Goal: Information Seeking & Learning: Learn about a topic

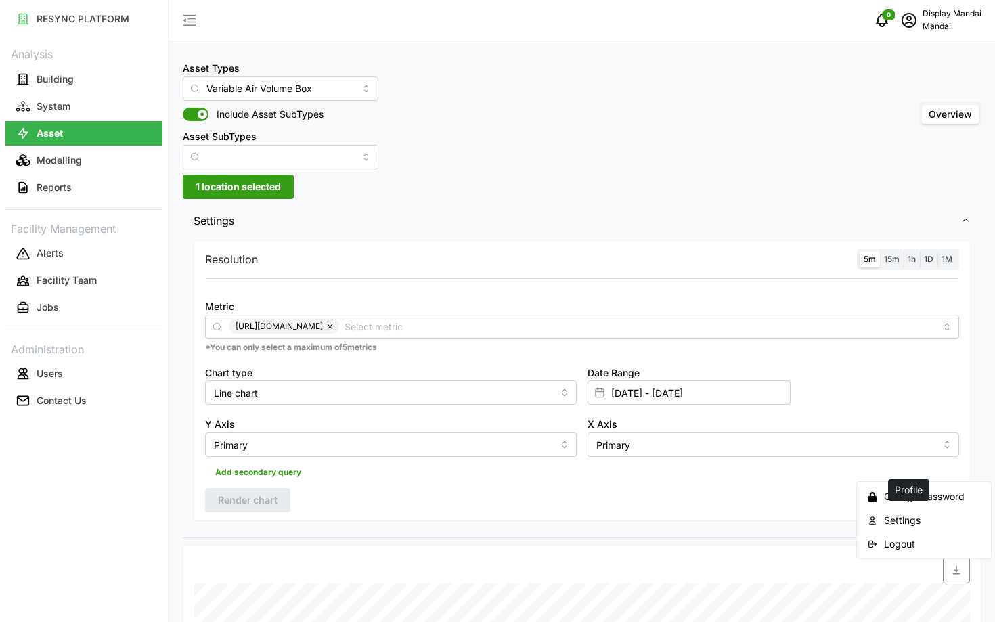
scroll to position [442, 0]
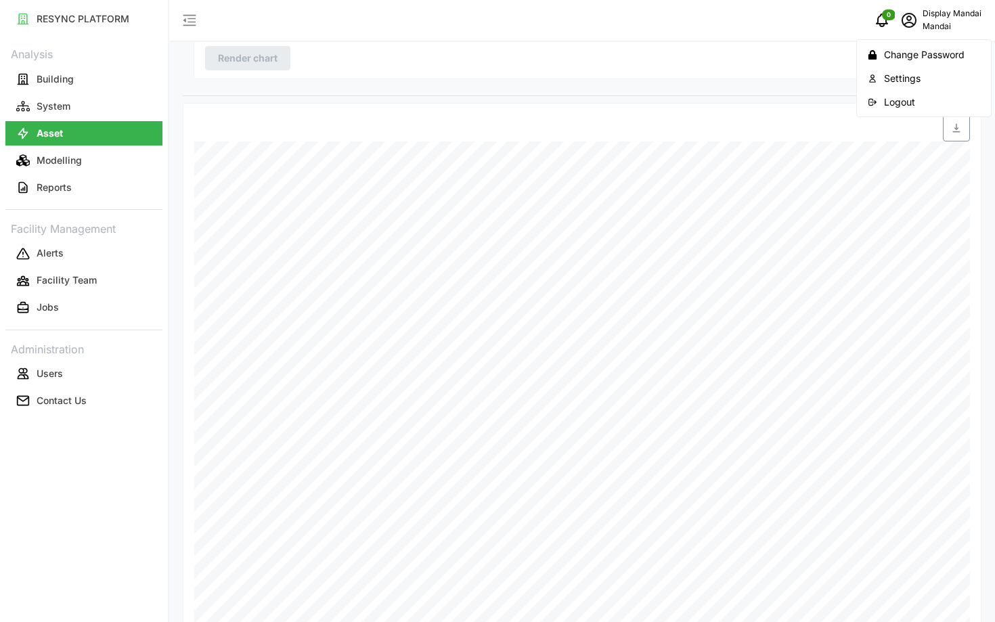
click at [897, 101] on div "Logout" at bounding box center [932, 102] width 96 height 15
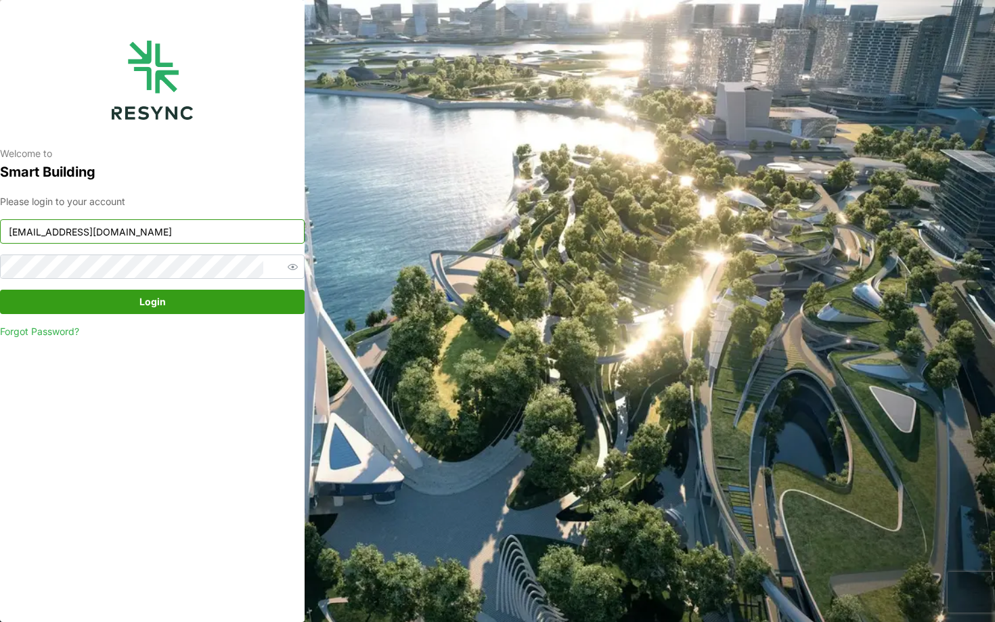
click at [203, 235] on input "mandai_display@resynctech.com" at bounding box center [152, 231] width 304 height 24
type input "chuanlim_display@resynctech.com"
click at [221, 297] on span "Login" at bounding box center [152, 301] width 279 height 23
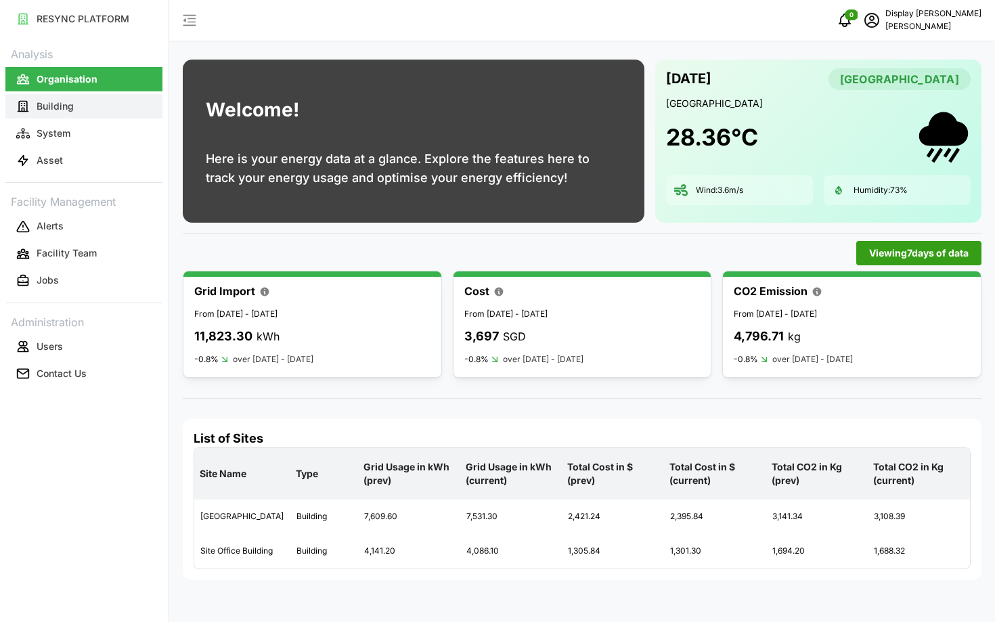
click at [92, 110] on button "Building" at bounding box center [83, 106] width 157 height 24
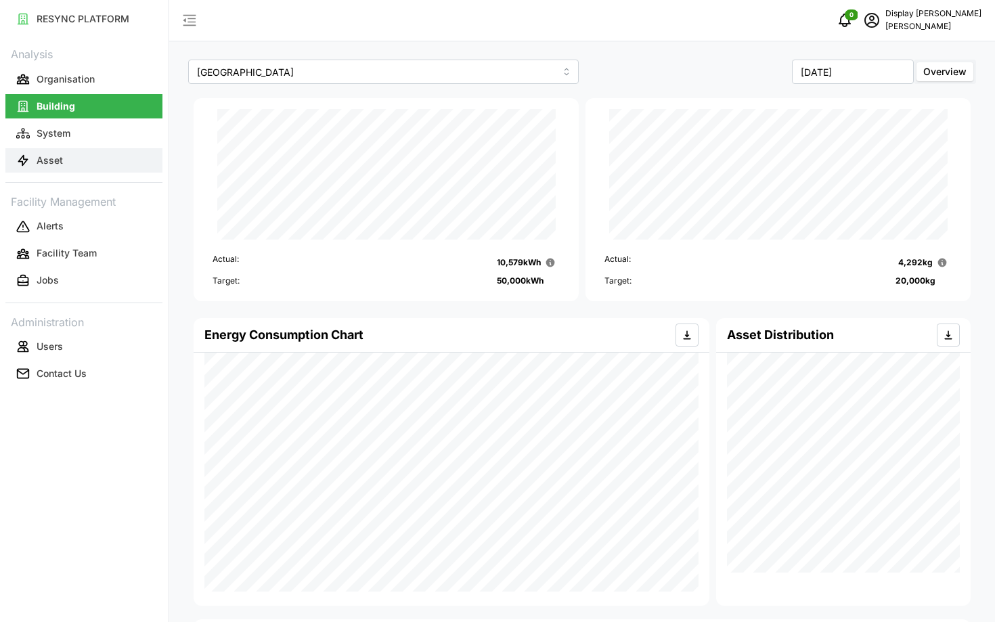
click at [89, 158] on button "Asset" at bounding box center [83, 160] width 157 height 24
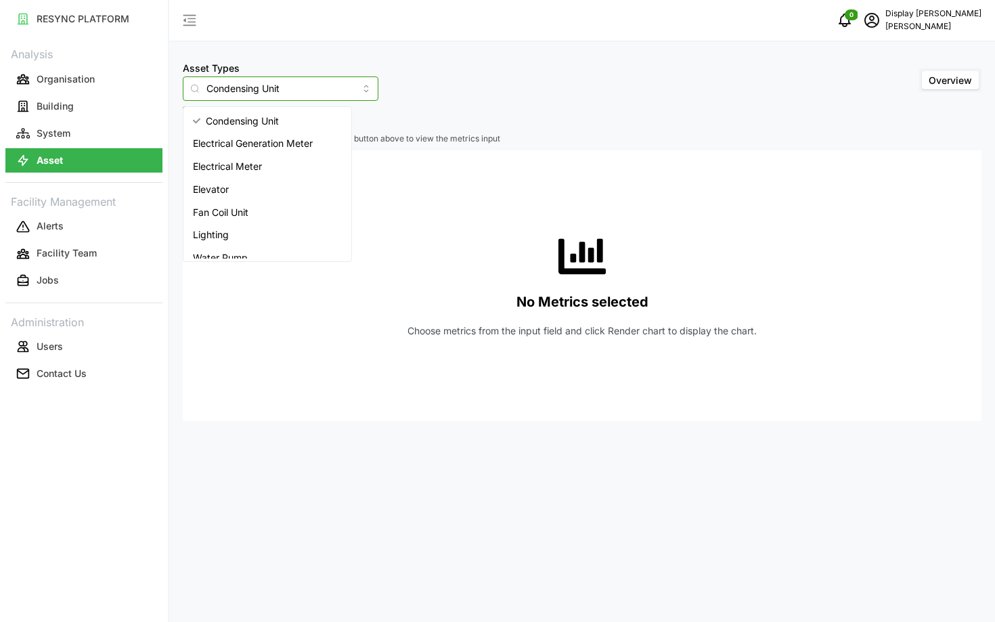
click at [240, 96] on input "Condensing Unit" at bounding box center [281, 88] width 196 height 24
click at [290, 150] on span "Electrical Generation Meter" at bounding box center [253, 143] width 120 height 15
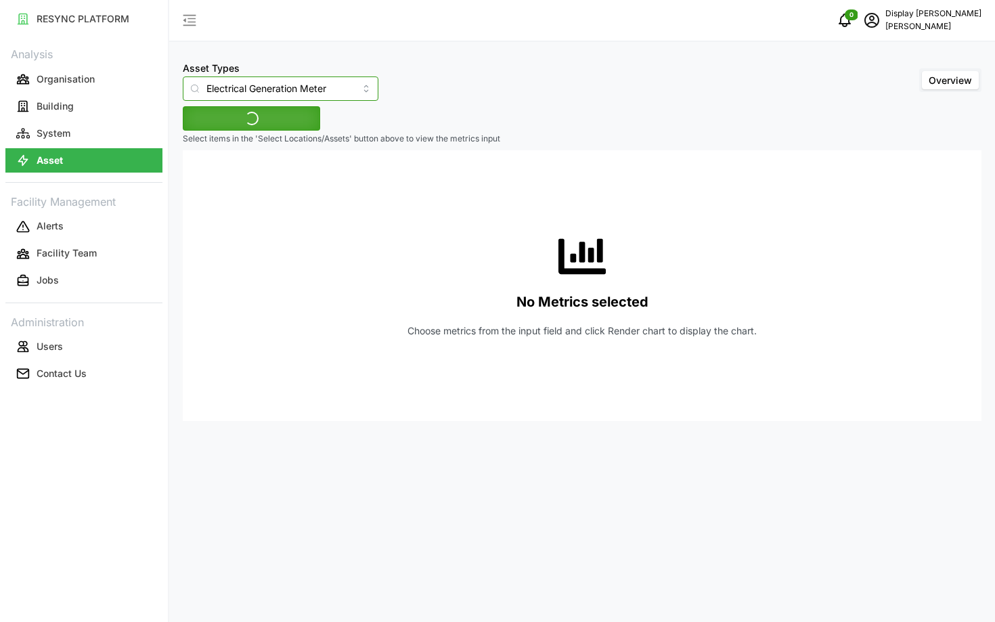
click at [250, 87] on input "Electrical Generation Meter" at bounding box center [281, 88] width 196 height 24
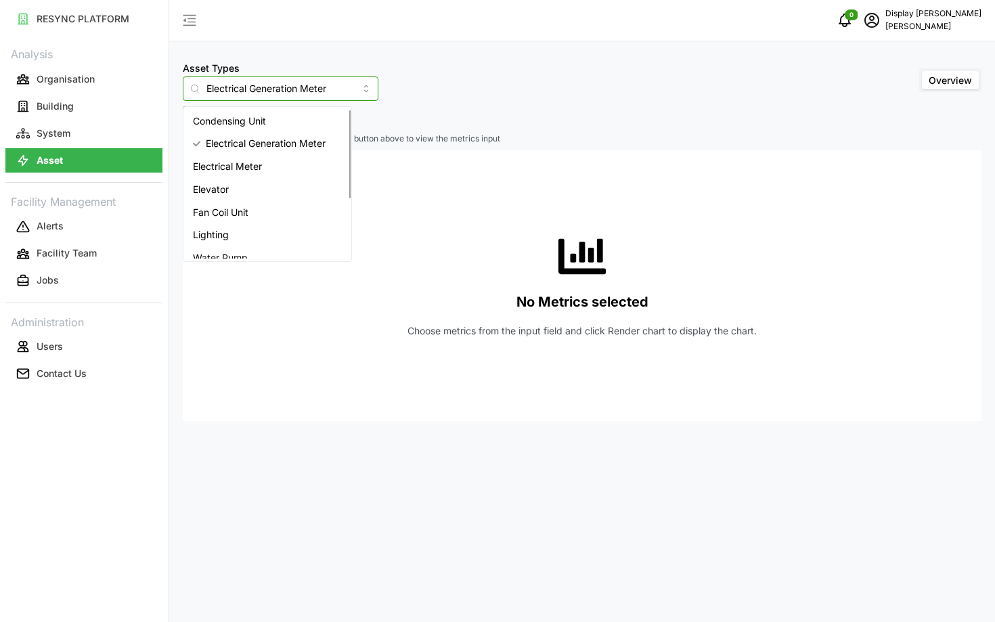
click at [271, 163] on div "Electrical Meter" at bounding box center [267, 166] width 162 height 23
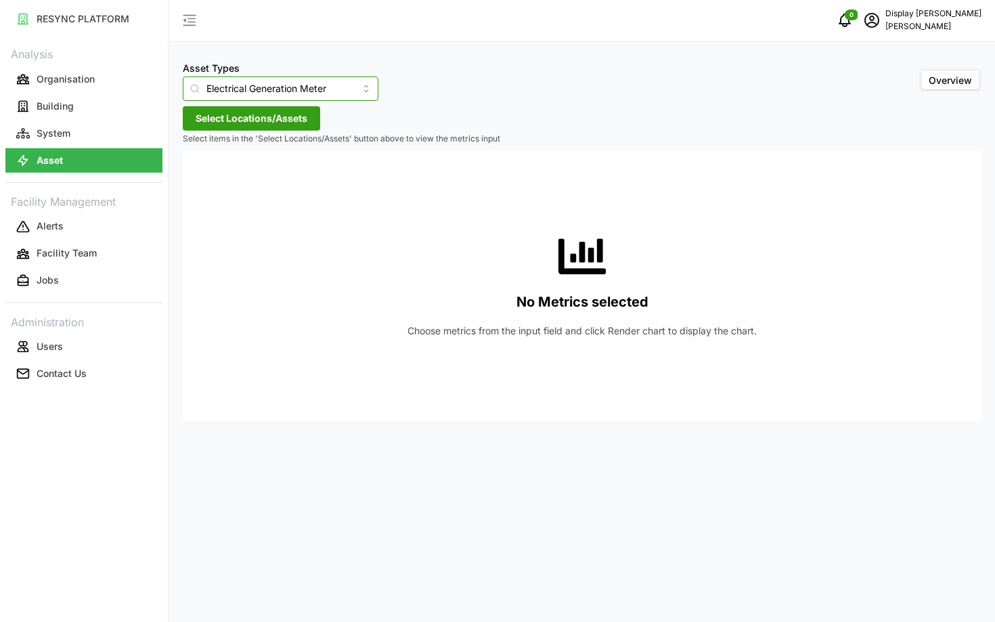
type input "Electrical Meter"
click at [243, 124] on span "Select Locations/Assets" at bounding box center [252, 118] width 112 height 23
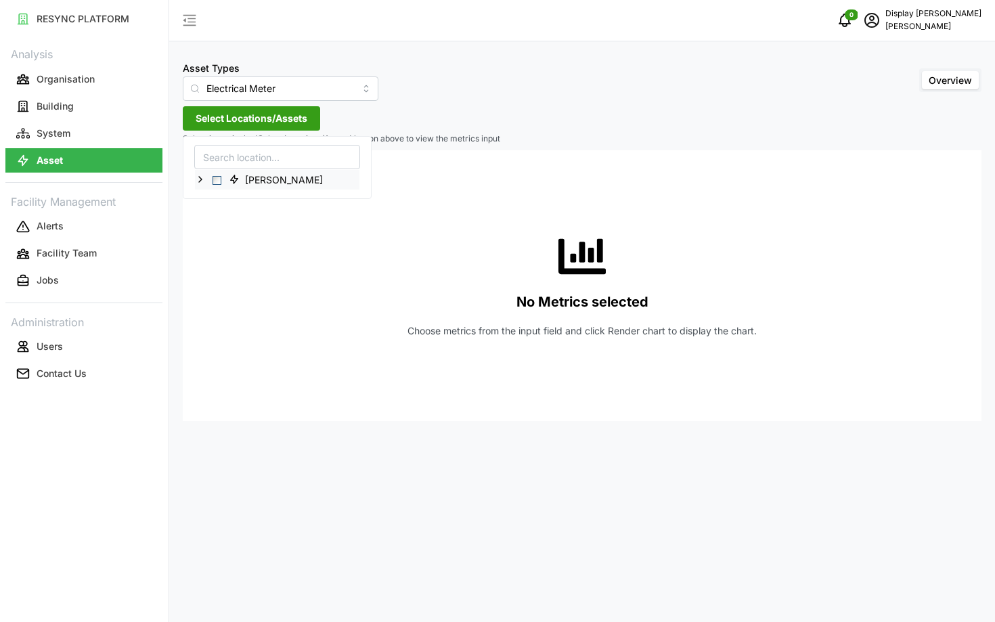
click at [200, 182] on icon at bounding box center [200, 179] width 11 height 11
click at [228, 201] on span "Select Dormitory Building" at bounding box center [227, 200] width 9 height 9
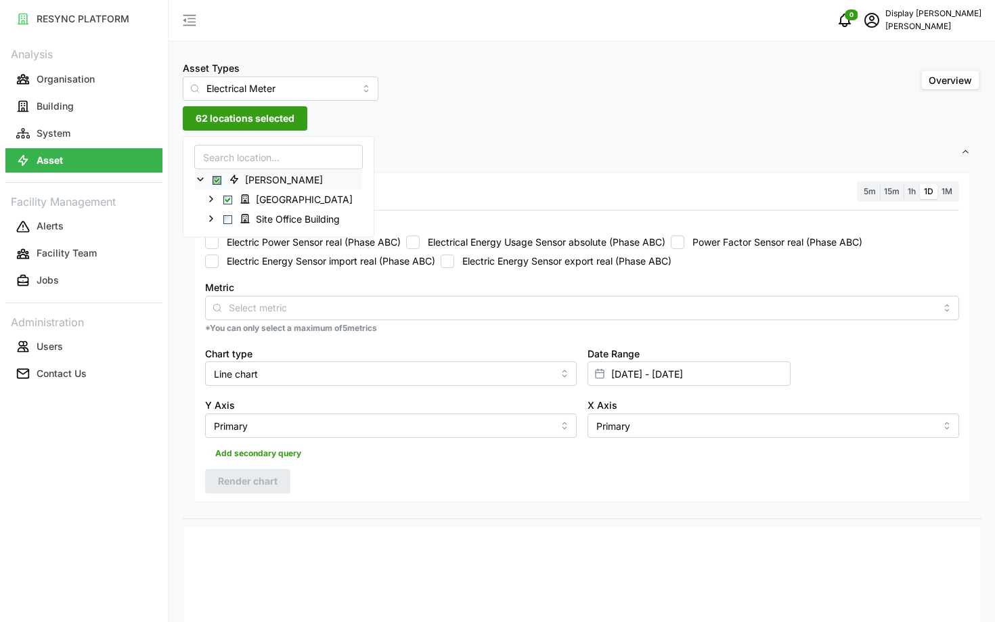
click at [380, 267] on label "Electric Energy Sensor import real (Phase ABC)" at bounding box center [327, 261] width 217 height 14
click at [219, 267] on input "Electric Energy Sensor import real (Phase ABC)" at bounding box center [212, 261] width 14 height 14
checkbox input "true"
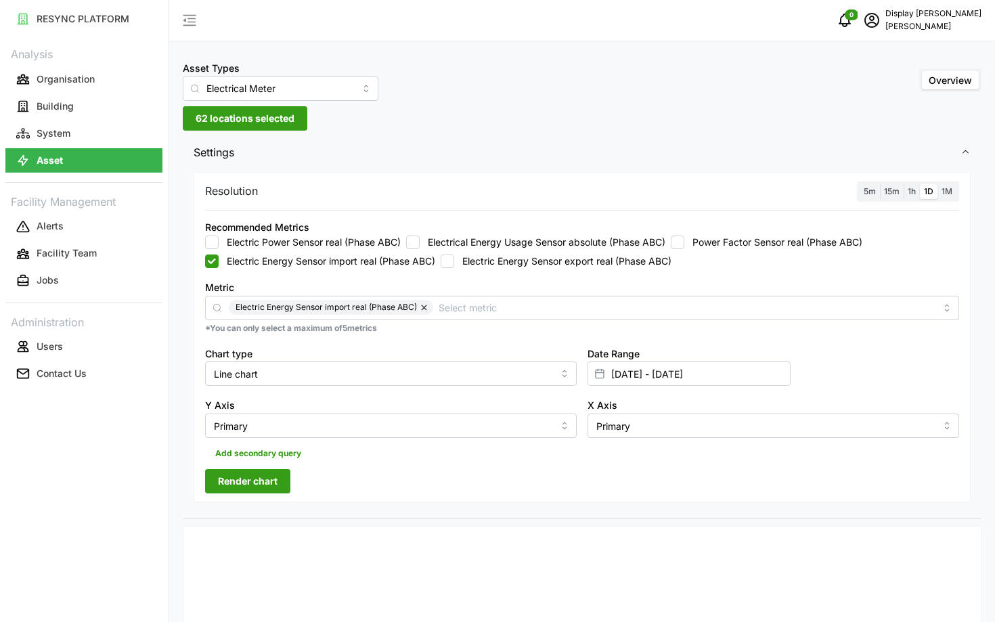
click at [258, 480] on span "Render chart" at bounding box center [248, 481] width 60 height 23
click at [907, 190] on span "1h" at bounding box center [911, 191] width 8 height 10
click at [903, 184] on input "1h" at bounding box center [903, 184] width 0 height 0
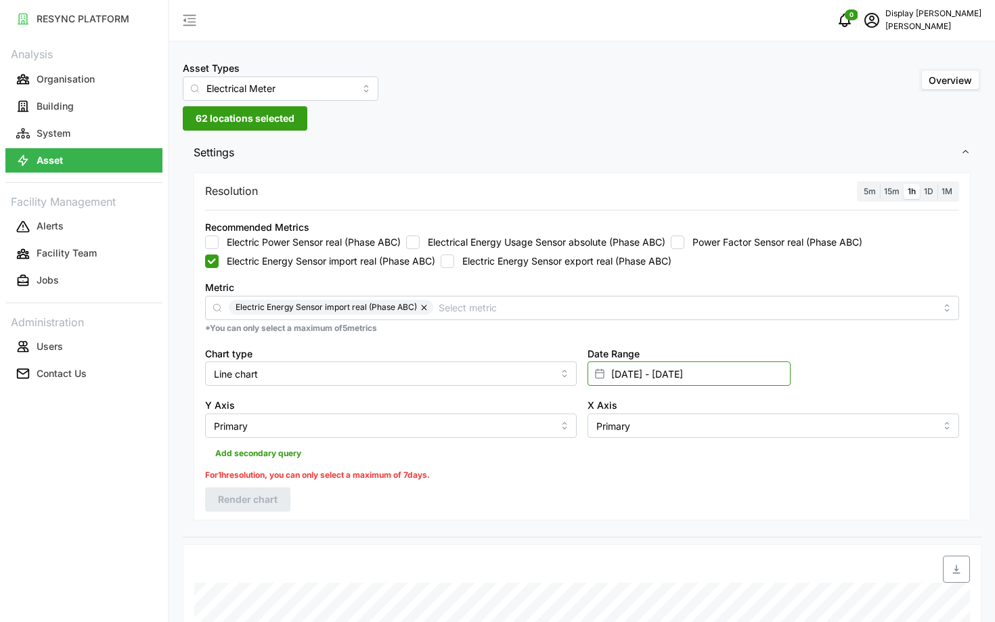
click at [708, 365] on input "[DATE] - [DATE]" at bounding box center [688, 373] width 203 height 24
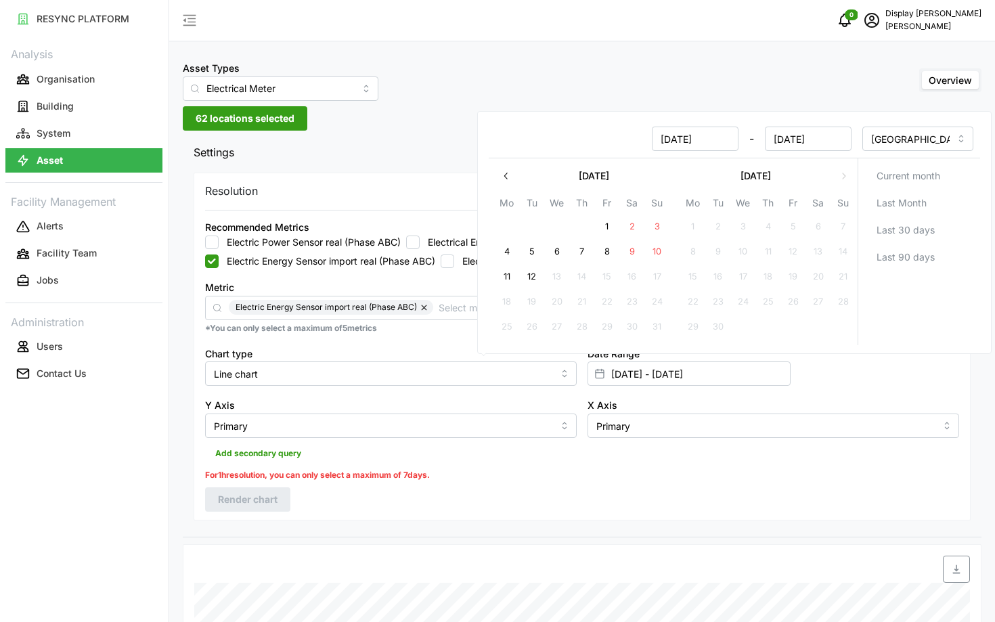
click at [531, 285] on button "12" at bounding box center [532, 277] width 24 height 24
type input "[DATE] - [DATE]"
type input "[DATE]"
click at [501, 281] on button "11" at bounding box center [507, 277] width 24 height 24
type input "[DATE] - [DATE]"
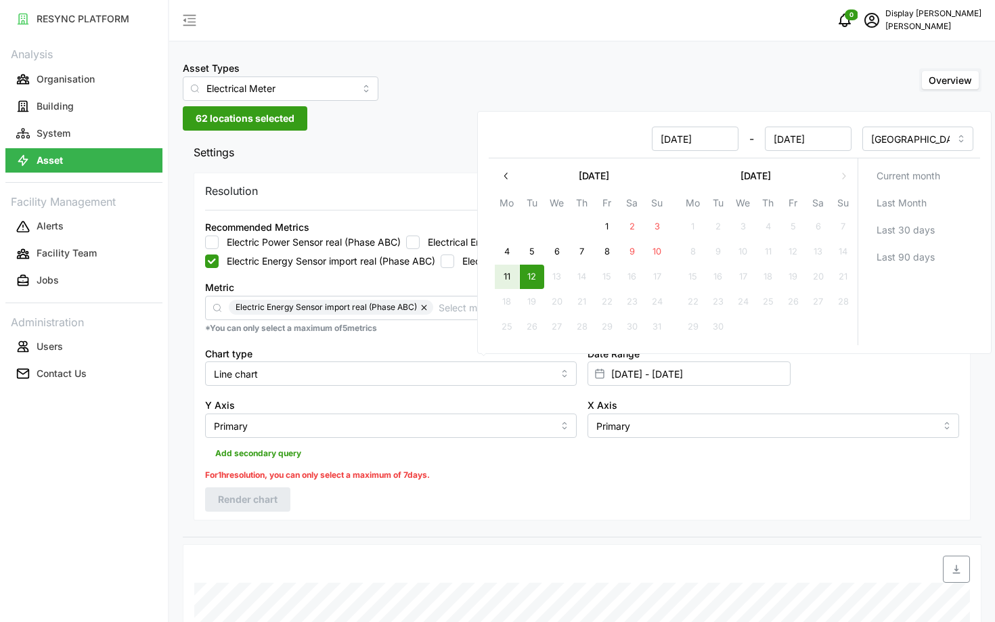
type input "[DATE]"
click at [380, 499] on div "Resolution 5m 15m 1h 1D 1M Recommended Metrics Electric Power Sensor real (Phas…" at bounding box center [582, 347] width 777 height 348
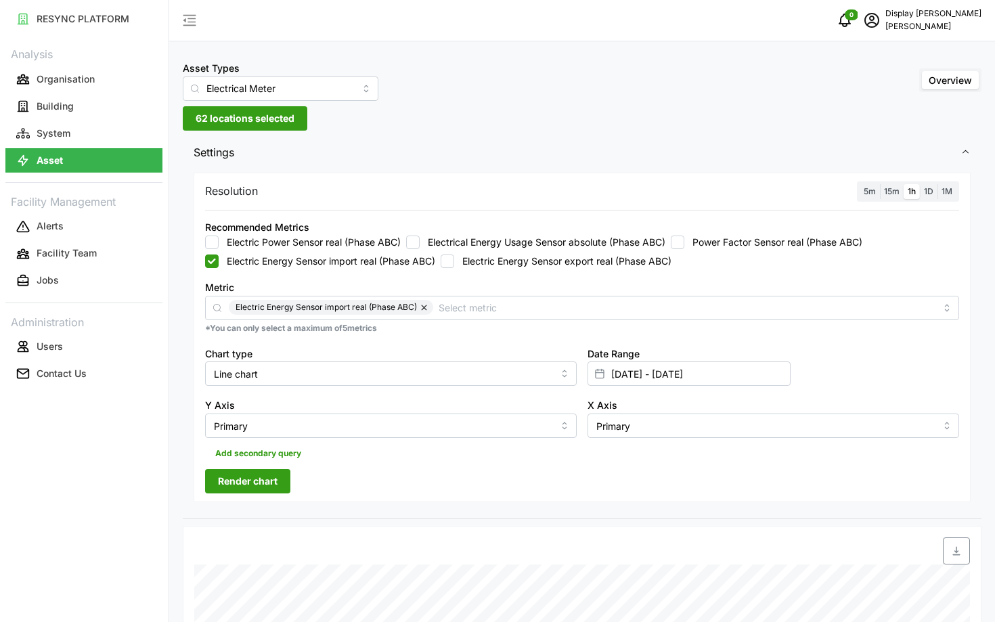
click at [271, 485] on span "Render chart" at bounding box center [248, 481] width 60 height 23
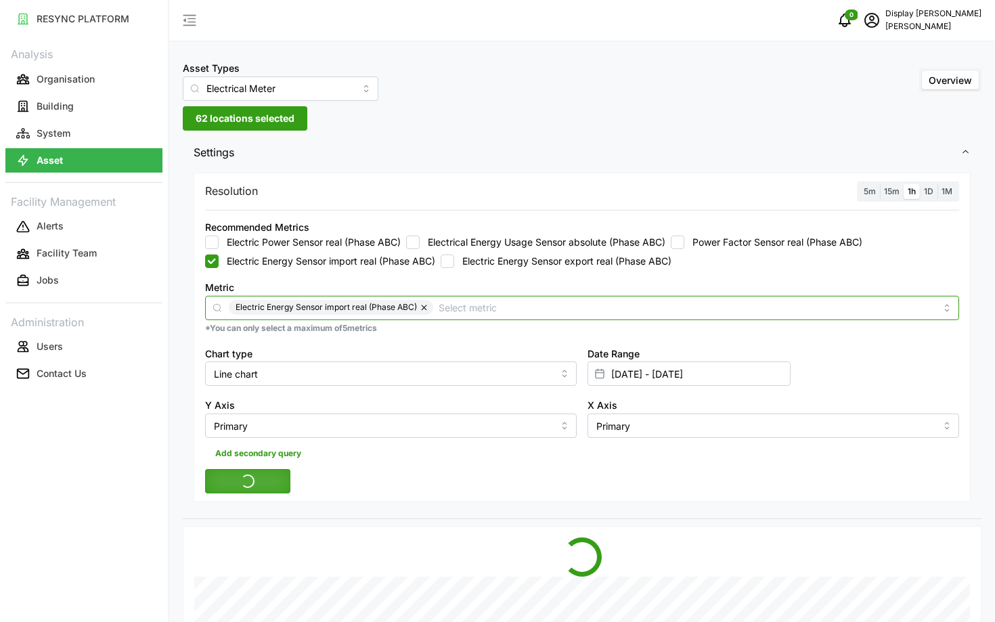
click at [494, 314] on input "Metric" at bounding box center [686, 307] width 497 height 15
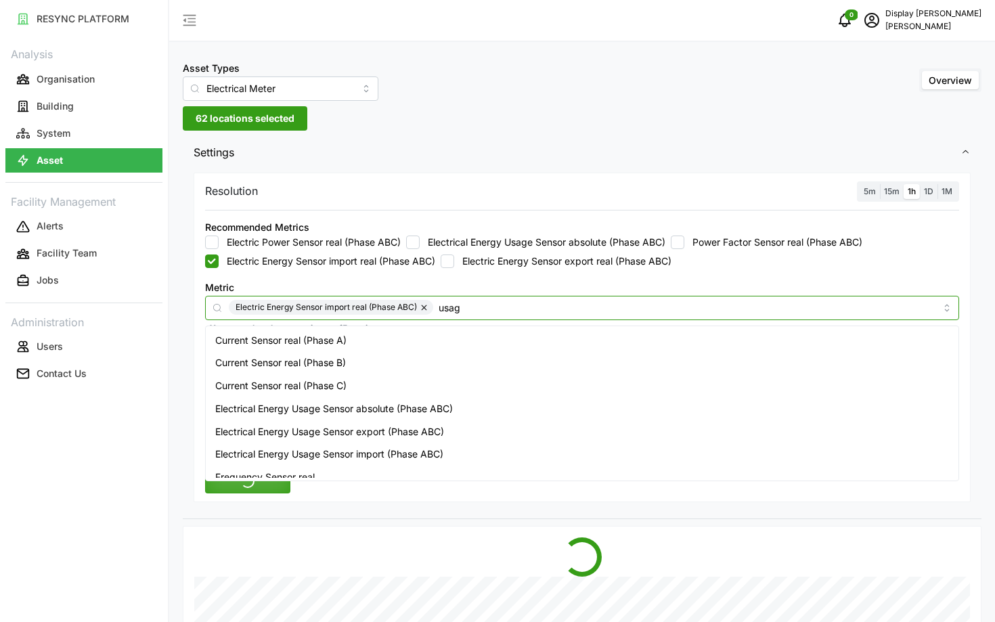
type input "usage"
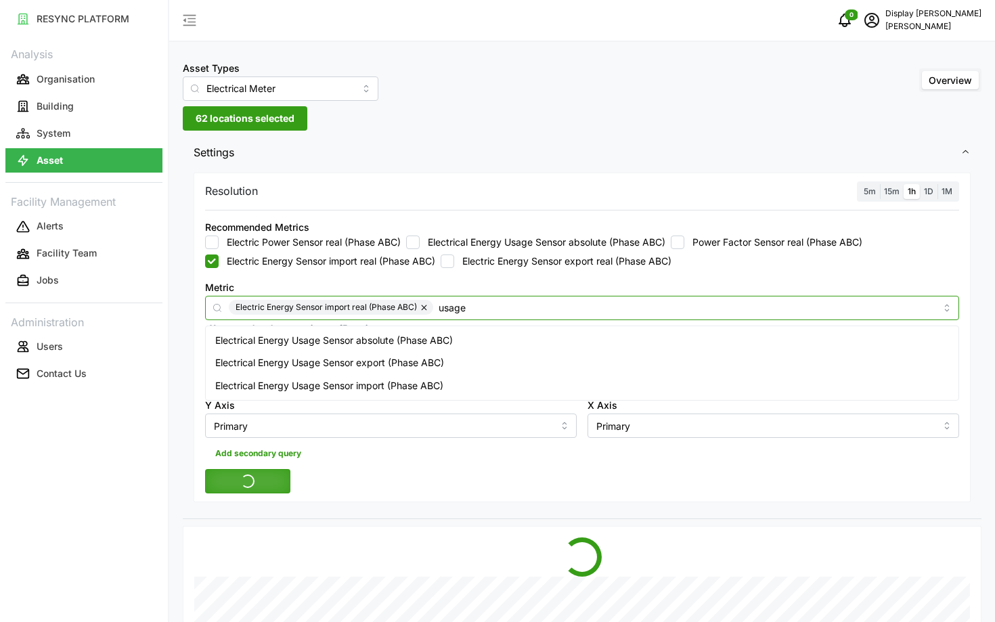
click at [389, 342] on span "Electrical Energy Usage Sensor absolute (Phase ABC)" at bounding box center [333, 340] width 237 height 15
checkbox input "true"
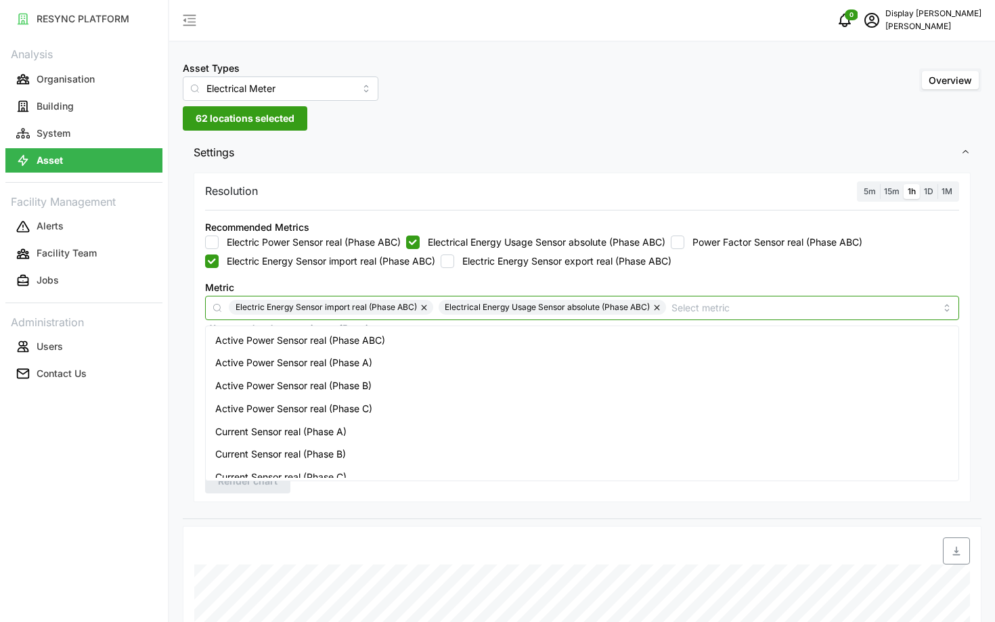
click at [423, 309] on button "button" at bounding box center [425, 307] width 16 height 15
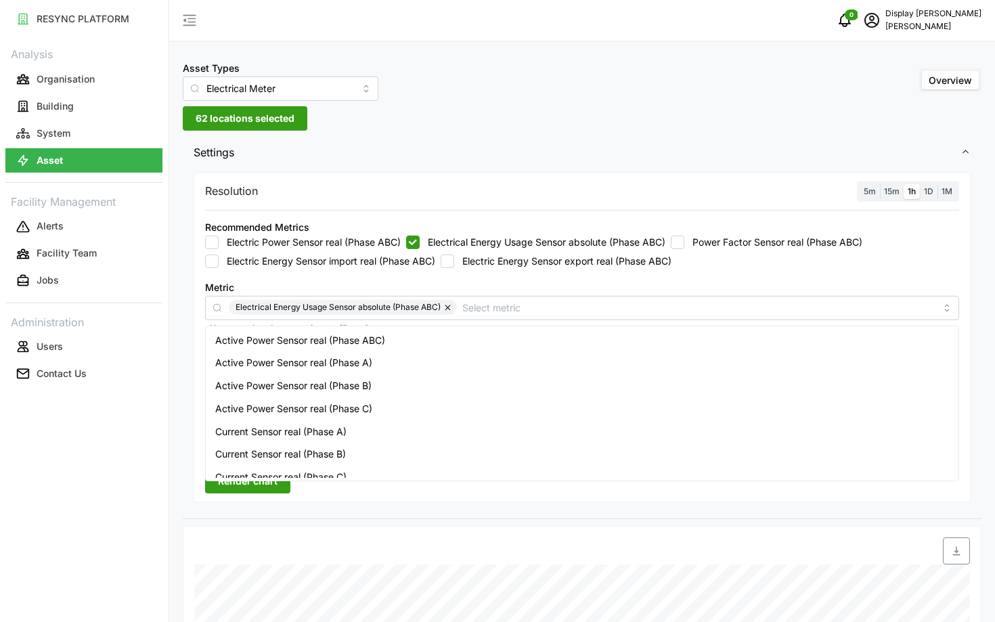
click at [244, 491] on span "Render chart" at bounding box center [248, 481] width 60 height 23
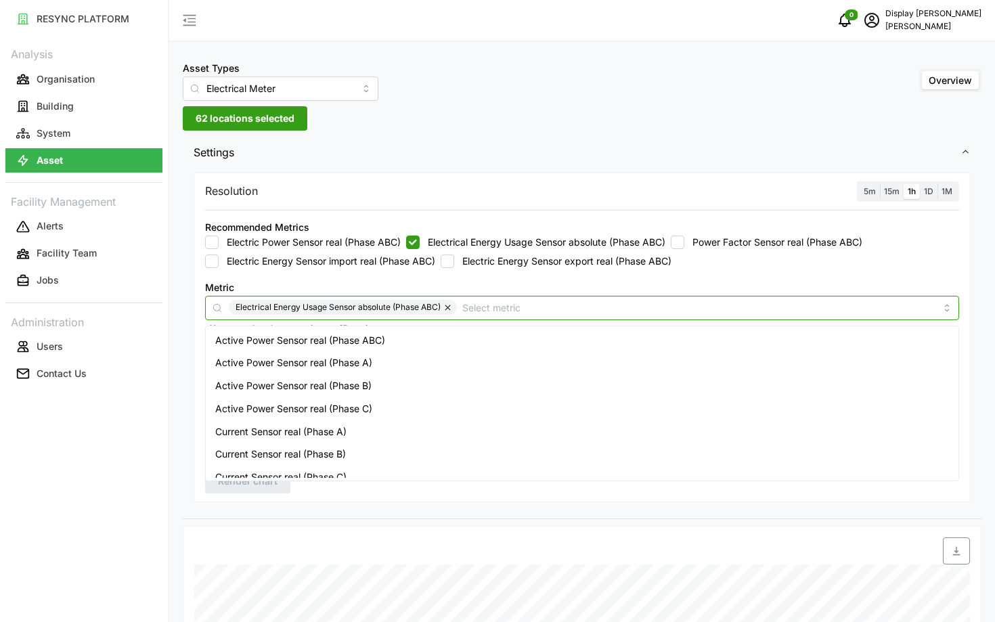
click at [480, 311] on input "Metric" at bounding box center [698, 307] width 473 height 15
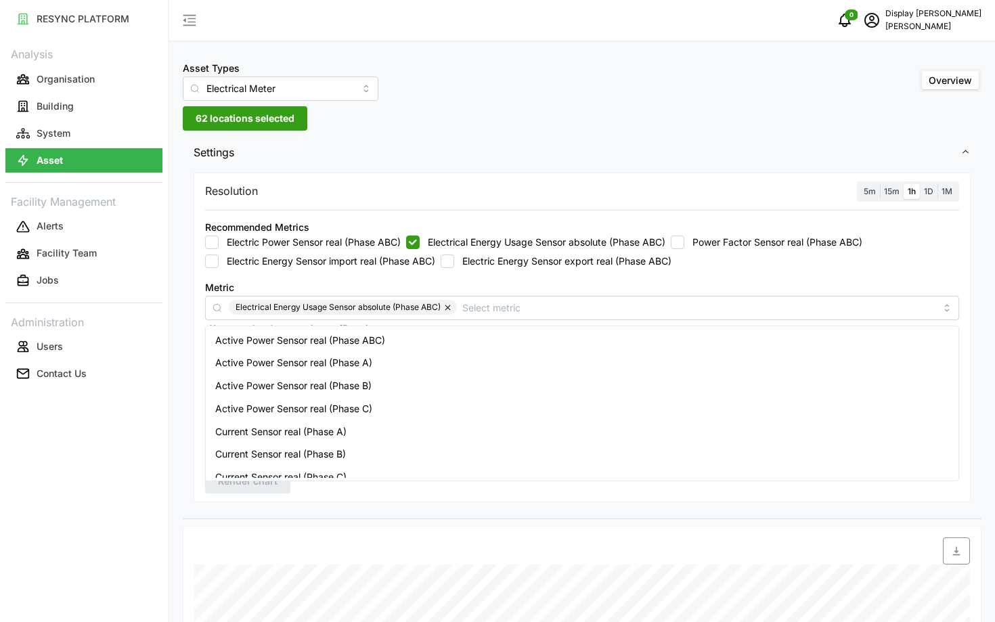
click at [387, 262] on label "Electric Energy Sensor import real (Phase ABC)" at bounding box center [327, 261] width 217 height 14
click at [219, 262] on input "Electric Energy Sensor import real (Phase ABC)" at bounding box center [212, 261] width 14 height 14
checkbox input "true"
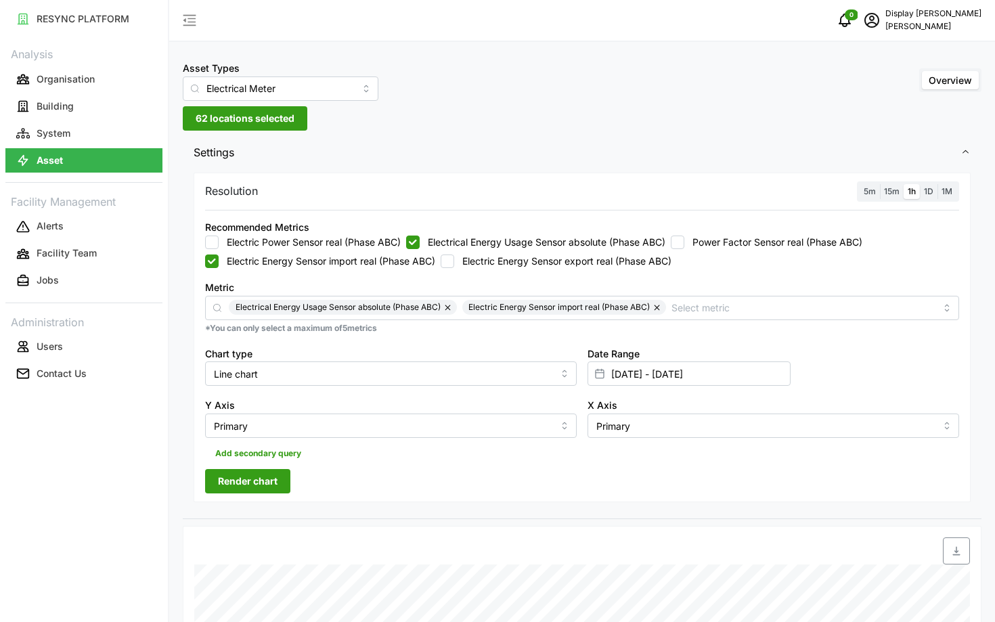
click at [412, 240] on input "Electrical Energy Usage Sensor absolute (Phase ABC)" at bounding box center [413, 242] width 14 height 14
checkbox input "false"
click at [233, 487] on span "Render chart" at bounding box center [248, 481] width 60 height 23
click at [238, 131] on div "Asset Types Electrical Meter Overview 62 locations selected Settings Resolution…" at bounding box center [581, 538] width 825 height 1076
click at [227, 125] on span "62 locations selected" at bounding box center [245, 118] width 99 height 23
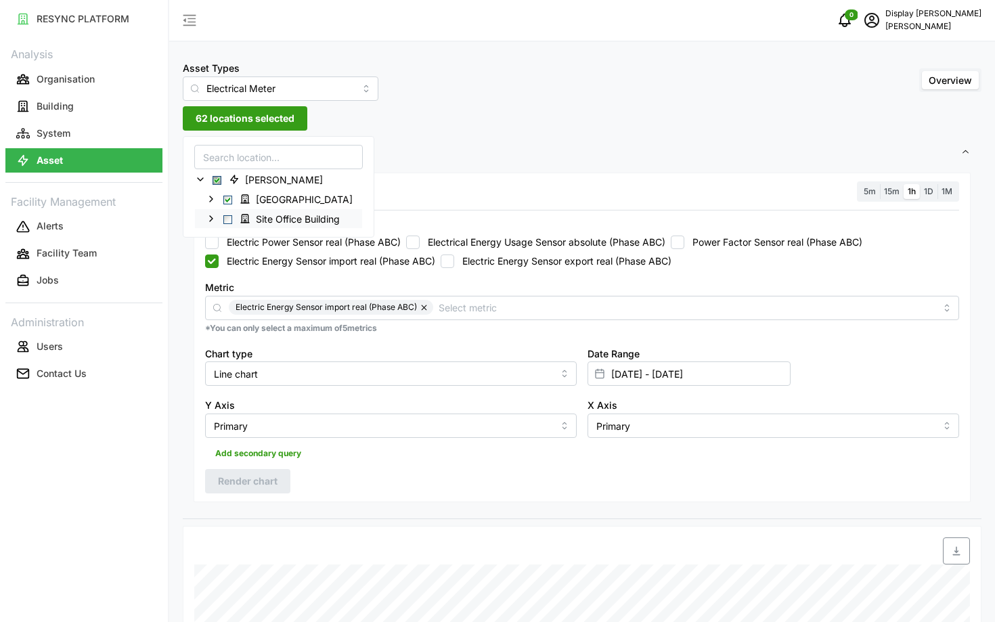
click at [226, 218] on span "Select Site Office Building" at bounding box center [227, 218] width 9 height 9
click at [227, 198] on span "Select Dormitory Building" at bounding box center [227, 200] width 9 height 9
click at [226, 482] on span "Render chart" at bounding box center [248, 481] width 60 height 23
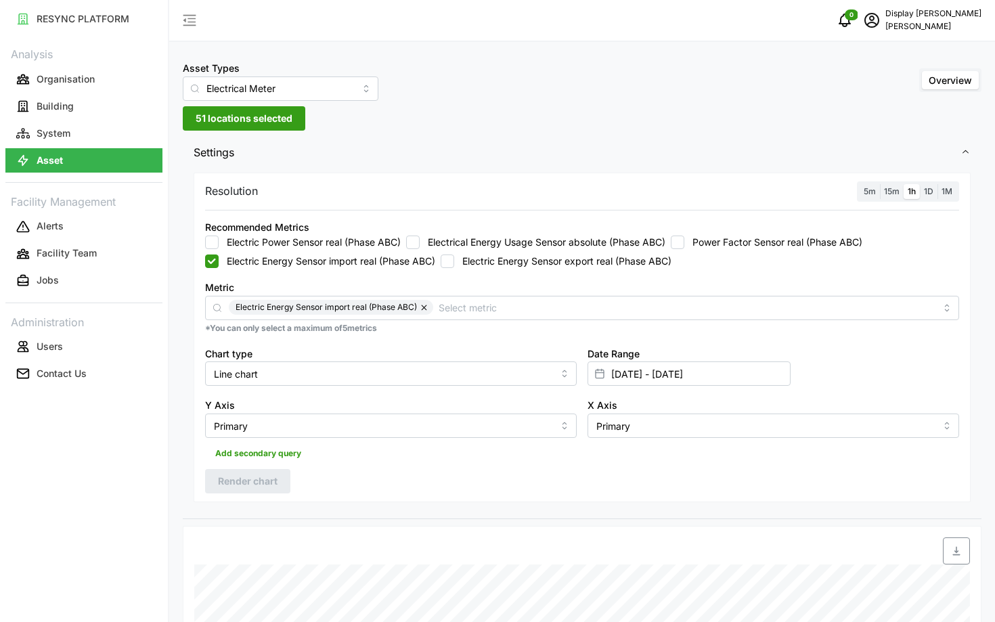
click at [235, 129] on span "51 locations selected" at bounding box center [244, 118] width 97 height 23
click at [227, 217] on span "Select Site Office Building" at bounding box center [227, 218] width 9 height 9
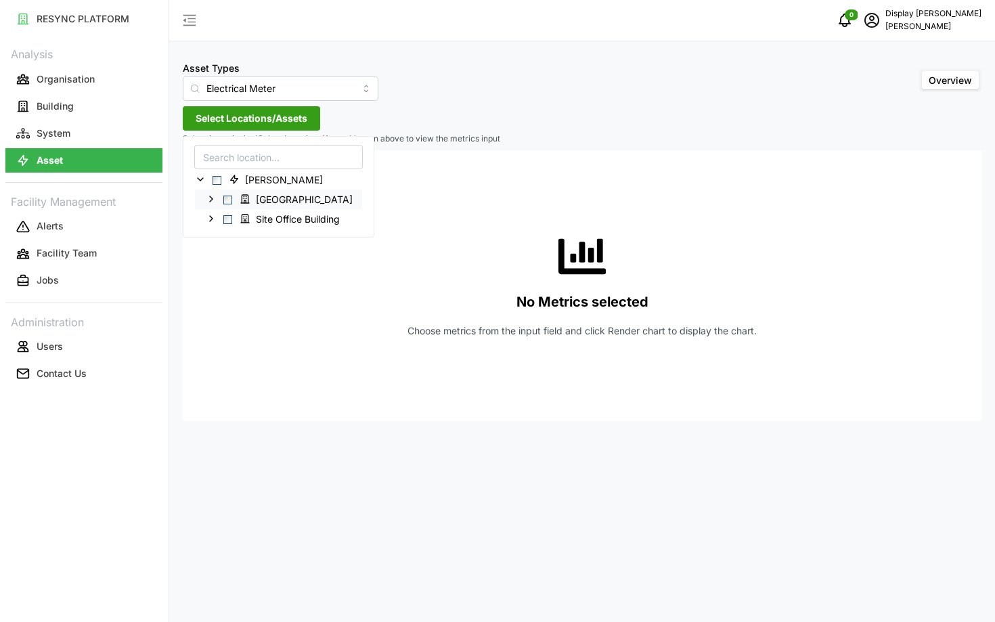
click at [213, 195] on icon at bounding box center [211, 199] width 11 height 11
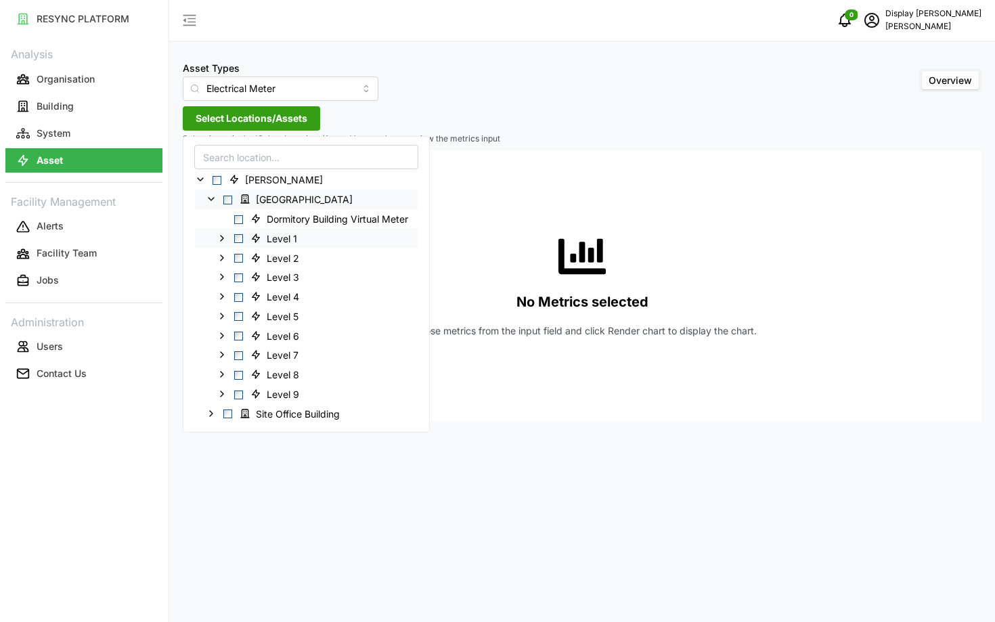
click at [229, 236] on div "Level 1" at bounding box center [306, 238] width 223 height 20
click at [223, 236] on icon at bounding box center [222, 238] width 11 height 11
click at [233, 275] on icon at bounding box center [232, 276] width 11 height 11
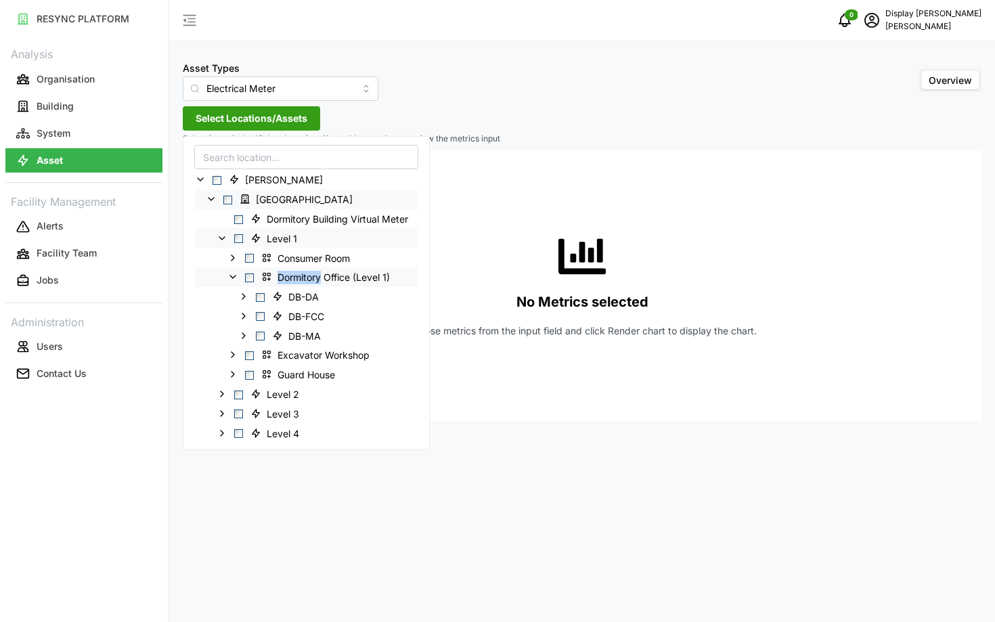
click at [233, 275] on icon at bounding box center [232, 276] width 11 height 11
click at [234, 258] on icon at bounding box center [232, 257] width 11 height 11
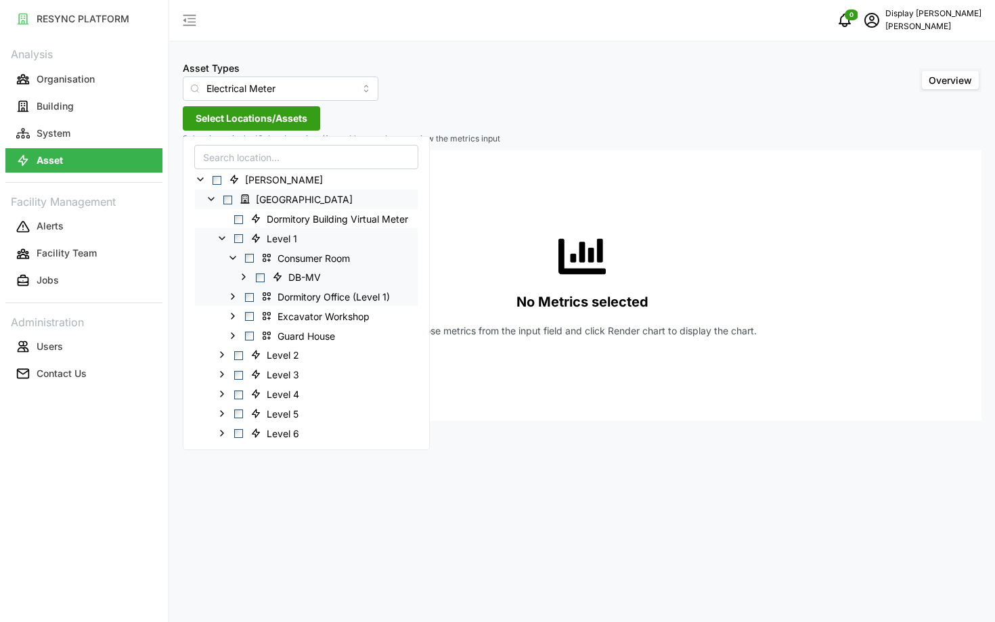
click at [246, 276] on icon at bounding box center [243, 276] width 11 height 11
click at [231, 315] on icon at bounding box center [232, 316] width 11 height 11
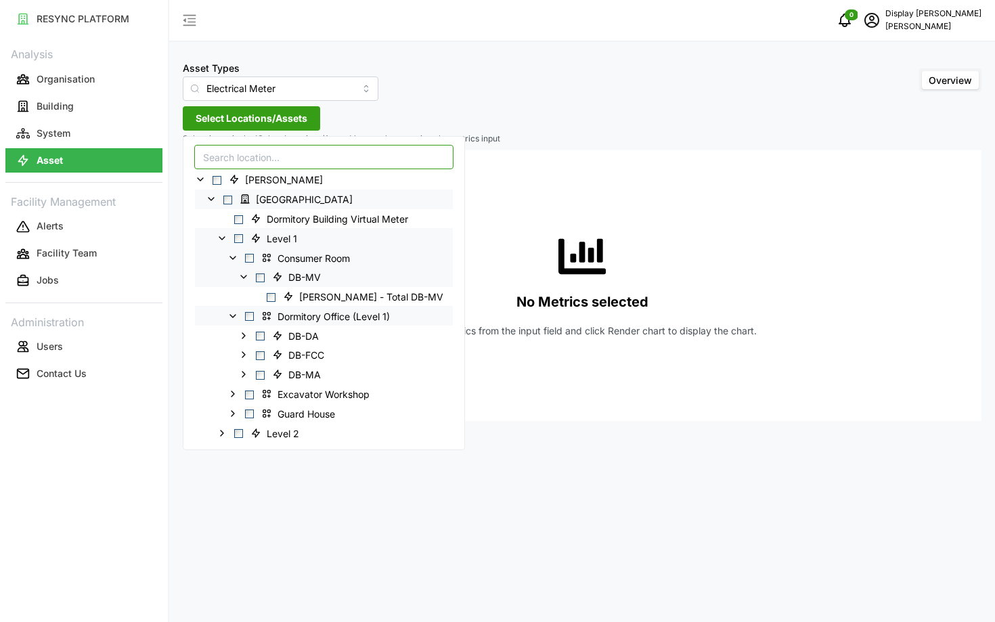
click at [267, 152] on input at bounding box center [323, 157] width 259 height 24
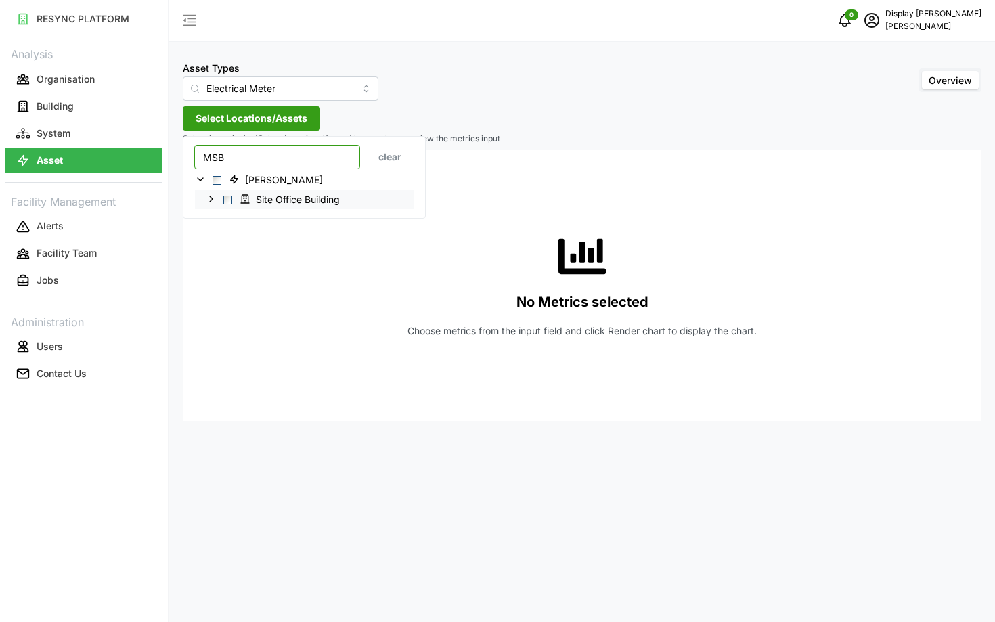
type input "MSB"
click at [214, 194] on icon at bounding box center [211, 199] width 11 height 11
click at [219, 227] on div "Level 1" at bounding box center [304, 218] width 219 height 20
click at [221, 221] on icon at bounding box center [222, 218] width 11 height 11
click at [231, 235] on icon at bounding box center [232, 238] width 11 height 11
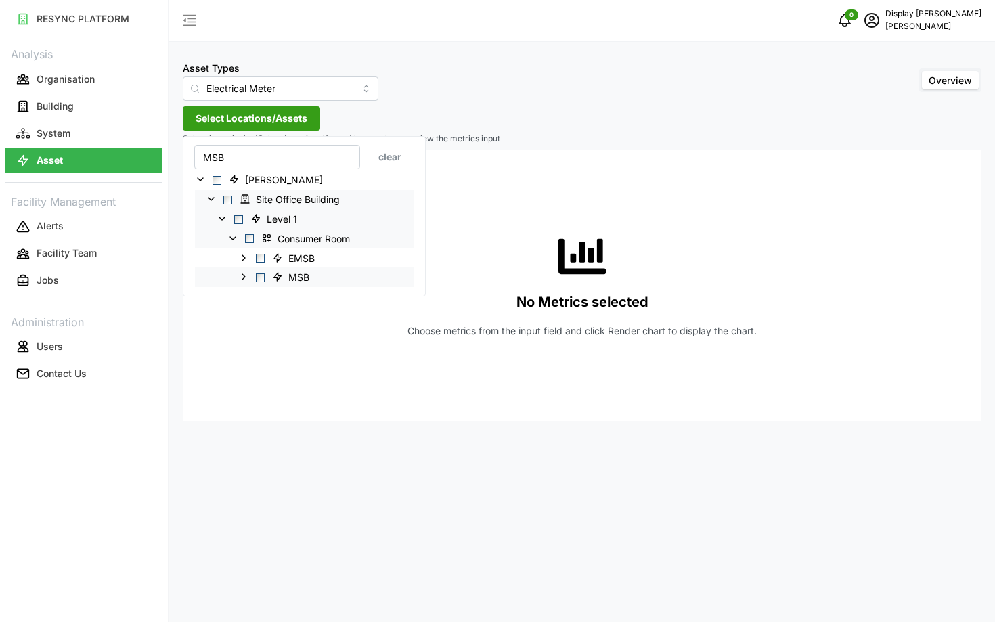
click at [242, 278] on polyline at bounding box center [243, 276] width 3 height 5
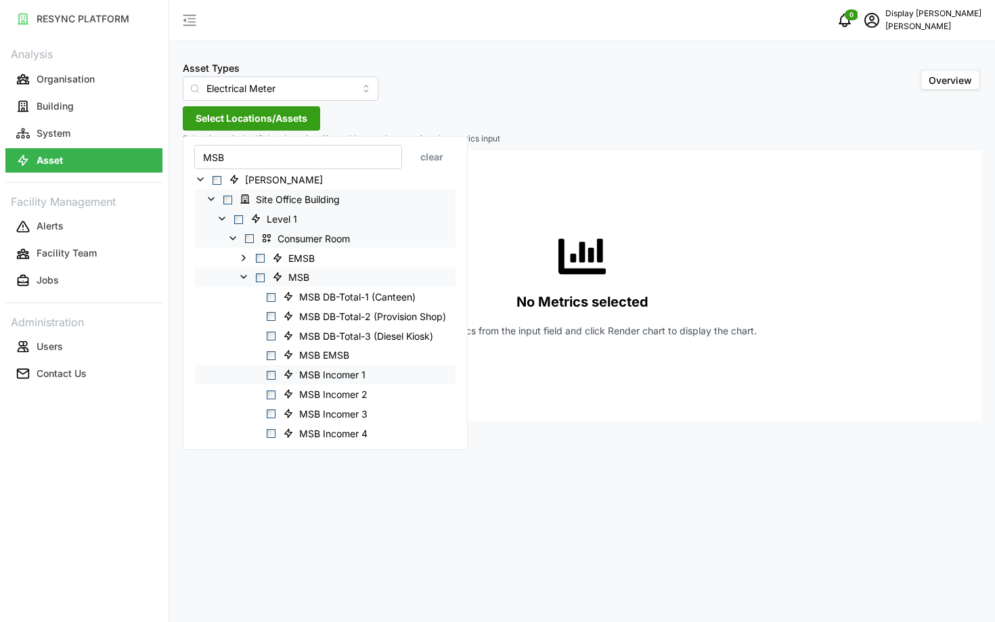
click at [275, 379] on span "Select MSB Incomer 1" at bounding box center [271, 375] width 9 height 9
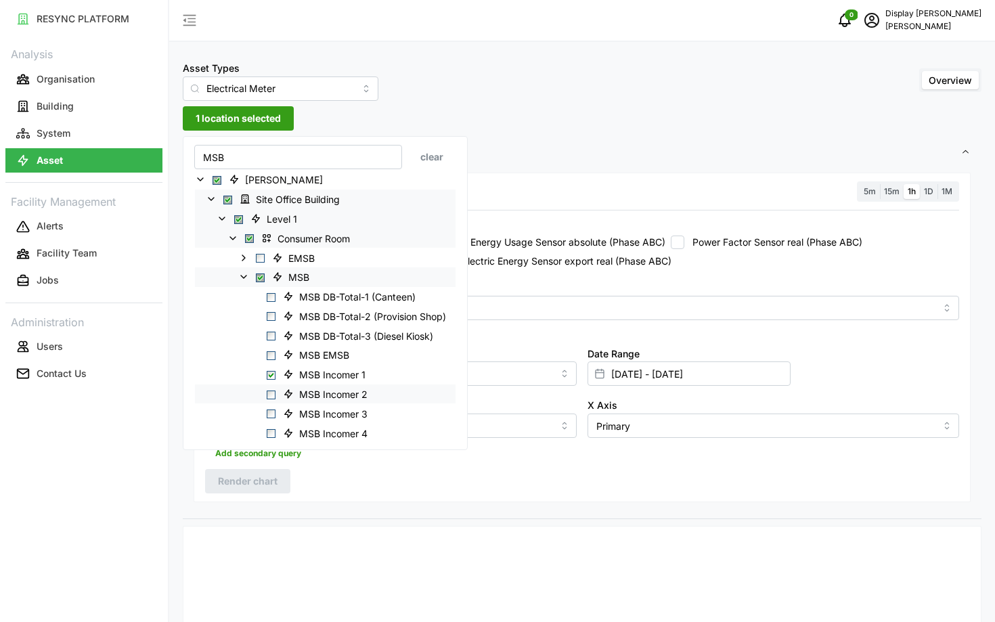
click at [268, 402] on div "MSB Incomer 2" at bounding box center [325, 394] width 261 height 20
click at [273, 396] on span "Select MSB Incomer 2" at bounding box center [271, 394] width 9 height 9
click at [273, 414] on span "Select MSB Incomer 3" at bounding box center [271, 413] width 9 height 9
click at [271, 430] on span "Select MSB Incomer 4" at bounding box center [271, 433] width 9 height 9
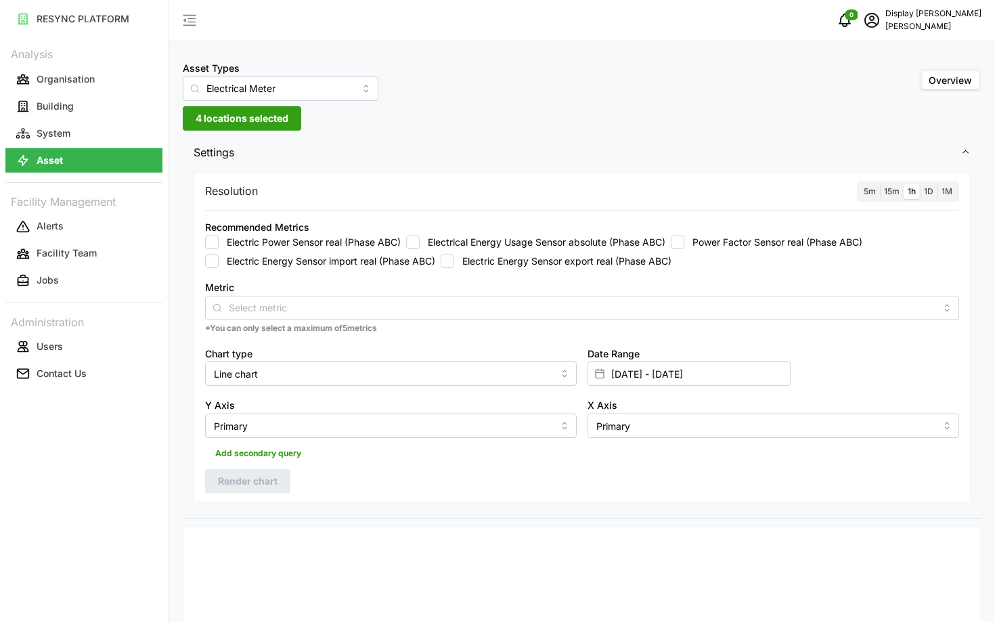
click at [409, 516] on div "Resolution 5m 15m 1h 1D 1M Recommended Metrics Electric Power Sensor real (Phas…" at bounding box center [582, 344] width 798 height 350
click at [306, 267] on label "Electric Energy Sensor import real (Phase ABC)" at bounding box center [327, 261] width 217 height 14
click at [219, 267] on input "Electric Energy Sensor import real (Phase ABC)" at bounding box center [212, 261] width 14 height 14
checkbox input "true"
click at [212, 474] on button "Render chart" at bounding box center [247, 481] width 85 height 24
